Goal: Information Seeking & Learning: Learn about a topic

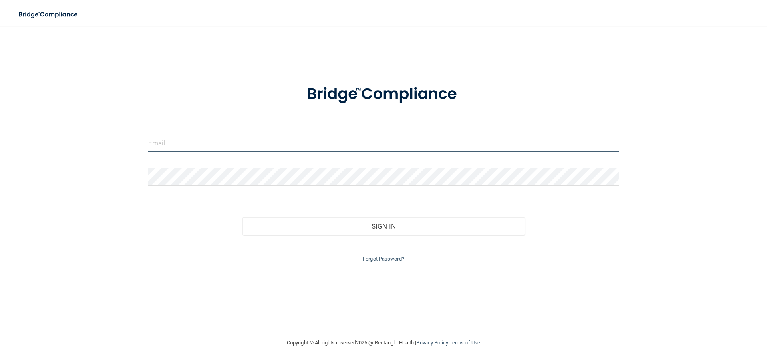
click at [167, 141] on input "email" at bounding box center [383, 143] width 471 height 18
type input "[PERSON_NAME][EMAIL_ADDRESS][PERSON_NAME][DOMAIN_NAME]"
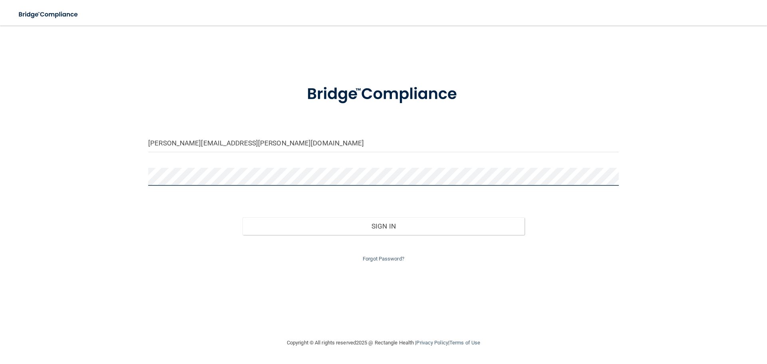
click at [243, 217] on button "Sign In" at bounding box center [384, 226] width 282 height 18
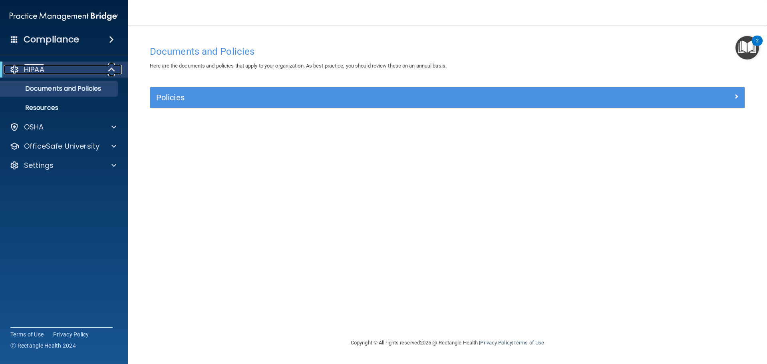
click at [112, 68] on span at bounding box center [112, 70] width 7 height 10
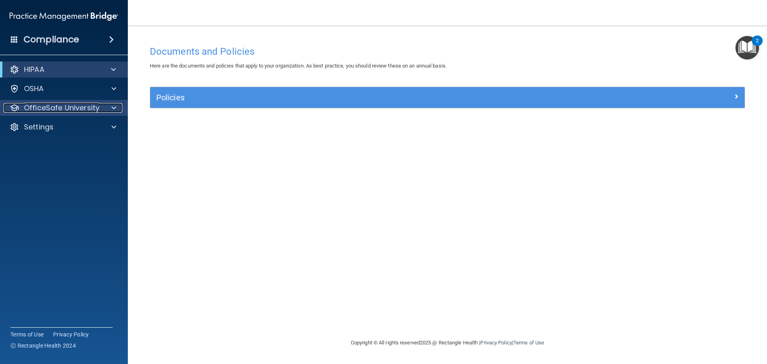
click at [95, 109] on p "OfficeSafe University" at bounding box center [62, 108] width 76 height 10
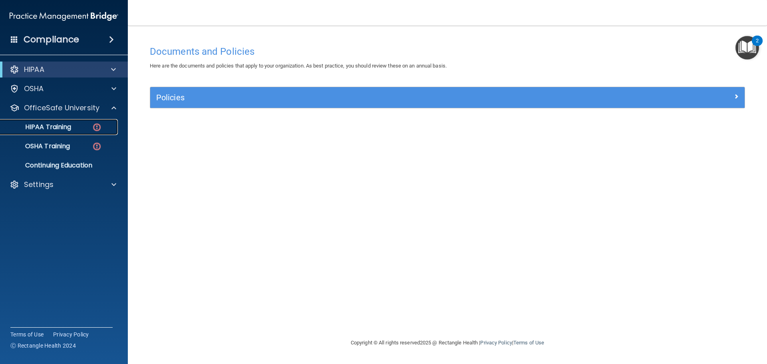
click at [62, 124] on p "HIPAA Training" at bounding box center [38, 127] width 66 height 8
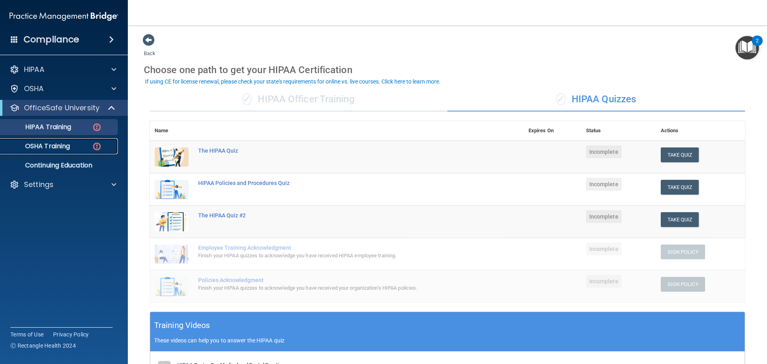
click at [57, 147] on p "OSHA Training" at bounding box center [37, 146] width 65 height 8
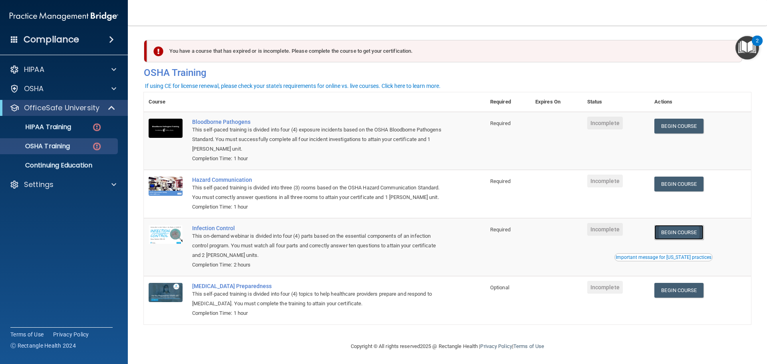
click at [673, 237] on link "Begin Course" at bounding box center [678, 232] width 49 height 15
